Goal: Transaction & Acquisition: Book appointment/travel/reservation

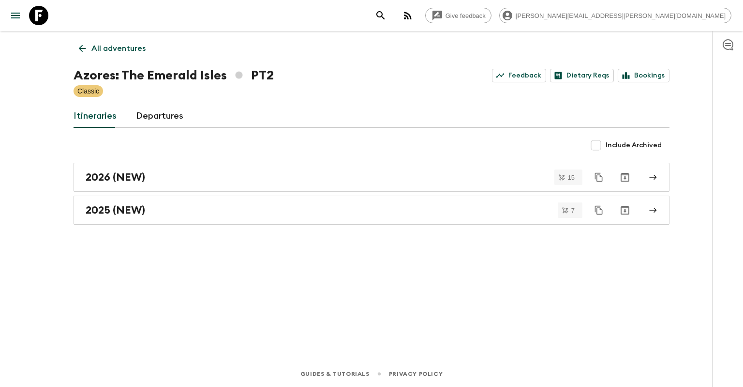
click at [111, 48] on p "All adventures" at bounding box center [118, 49] width 54 height 12
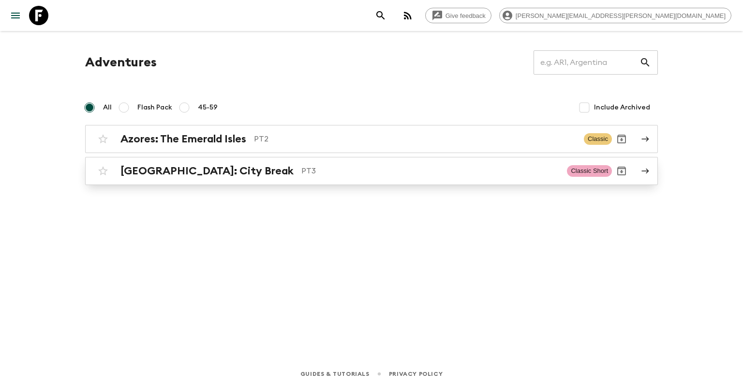
click at [167, 165] on h2 "[GEOGRAPHIC_DATA]: City Break" at bounding box center [206, 170] width 173 height 13
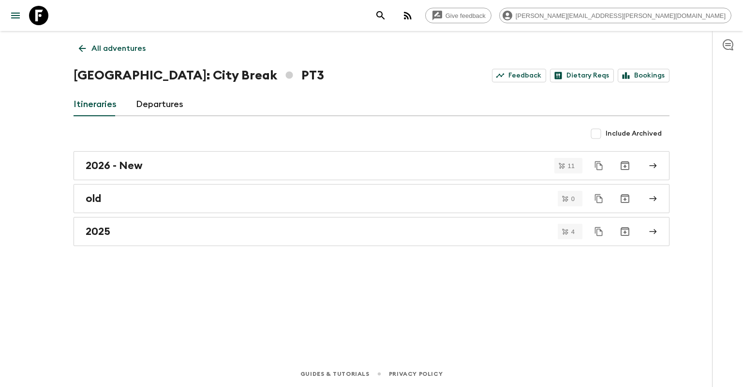
click at [162, 162] on div "2026 - New" at bounding box center [362, 165] width 553 height 13
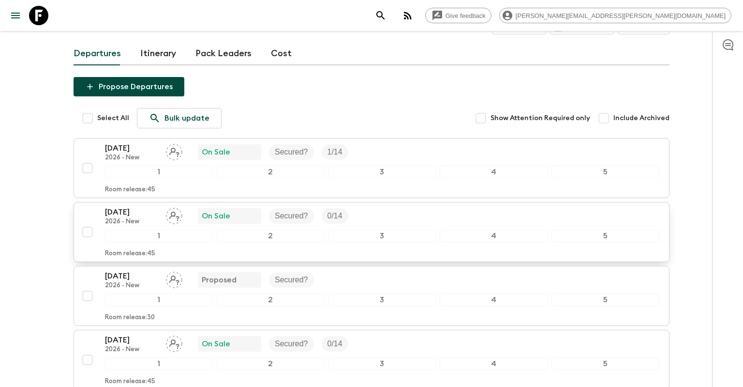
scroll to position [102, 0]
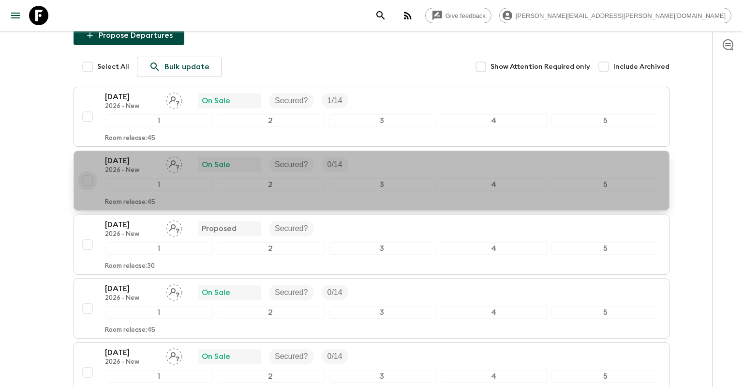
click at [84, 181] on input "checkbox" at bounding box center [87, 180] width 19 height 19
checkbox input "true"
